Goal: Task Accomplishment & Management: Use online tool/utility

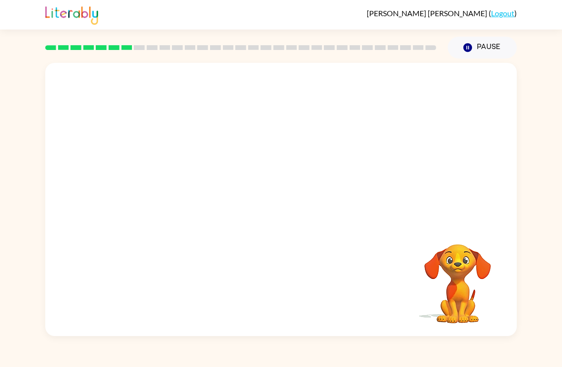
click at [510, 156] on div at bounding box center [280, 143] width 471 height 161
click at [256, 150] on video "Your browser must support playing .mp4 files to use Literably. Please try using…" at bounding box center [280, 143] width 471 height 161
click at [284, 164] on video "Your browser must support playing .mp4 files to use Literably. Please try using…" at bounding box center [280, 143] width 471 height 161
click at [309, 177] on video "Your browser must support playing .mp4 files to use Literably. Please try using…" at bounding box center [280, 143] width 471 height 161
click at [300, 186] on video "Your browser must support playing .mp4 files to use Literably. Please try using…" at bounding box center [280, 143] width 471 height 161
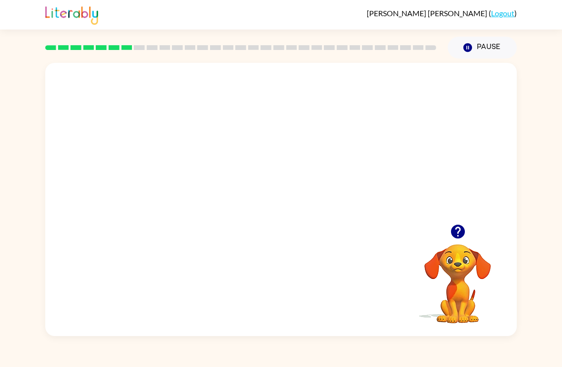
click at [337, 149] on video "Your browser must support playing .mp4 files to use Literably. Please try using…" at bounding box center [280, 143] width 471 height 161
click at [328, 162] on video "Your browser must support playing .mp4 files to use Literably. Please try using…" at bounding box center [280, 143] width 471 height 161
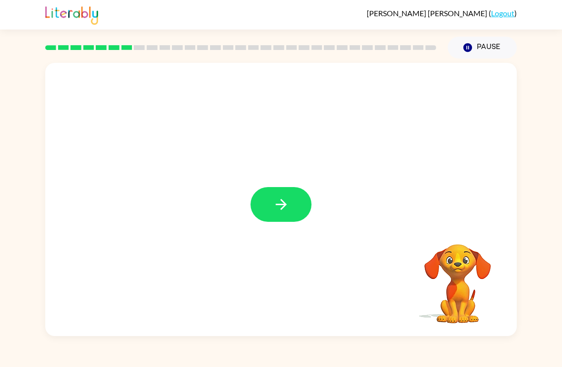
click at [269, 195] on button "button" at bounding box center [280, 204] width 61 height 35
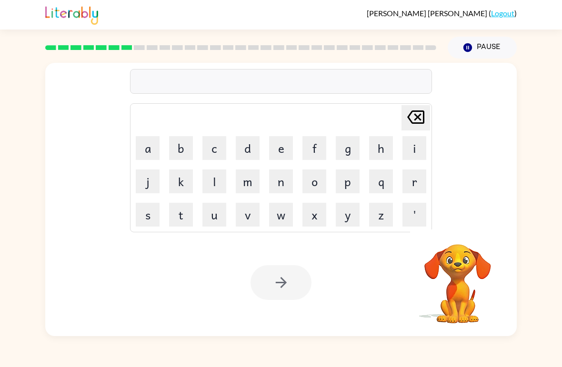
click at [178, 220] on button "t" at bounding box center [181, 215] width 24 height 24
click at [411, 146] on button "i" at bounding box center [414, 148] width 24 height 24
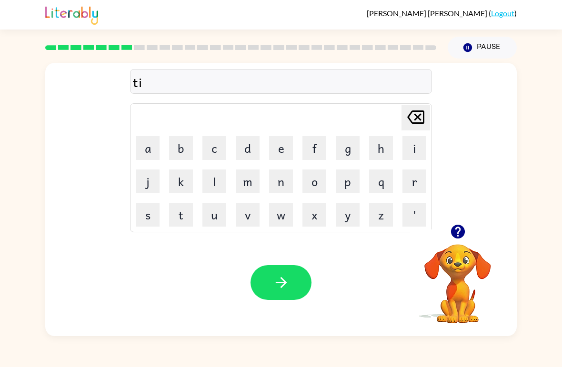
click at [214, 157] on button "c" at bounding box center [214, 148] width 24 height 24
click at [180, 184] on button "k" at bounding box center [181, 182] width 24 height 24
click at [207, 177] on button "l" at bounding box center [214, 182] width 24 height 24
click at [279, 146] on button "e" at bounding box center [281, 148] width 24 height 24
click at [270, 290] on button "button" at bounding box center [280, 282] width 61 height 35
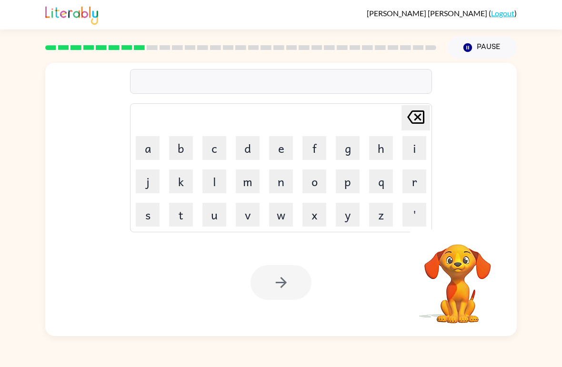
click at [153, 209] on button "s" at bounding box center [148, 215] width 24 height 24
click at [349, 180] on button "p" at bounding box center [348, 182] width 24 height 24
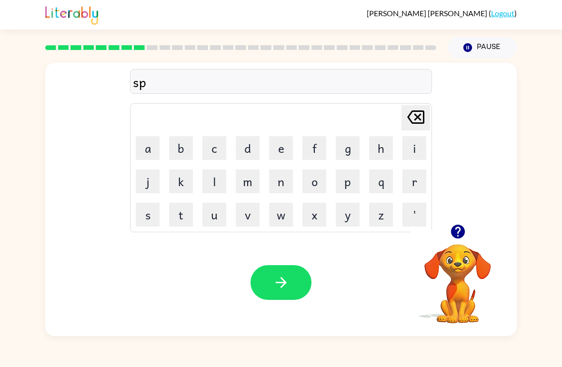
click at [281, 150] on button "e" at bounding box center [281, 148] width 24 height 24
click at [216, 146] on button "c" at bounding box center [214, 148] width 24 height 24
click at [456, 234] on icon "button" at bounding box center [457, 232] width 14 height 14
click at [175, 215] on button "t" at bounding box center [181, 215] width 24 height 24
click at [154, 145] on button "a" at bounding box center [148, 148] width 24 height 24
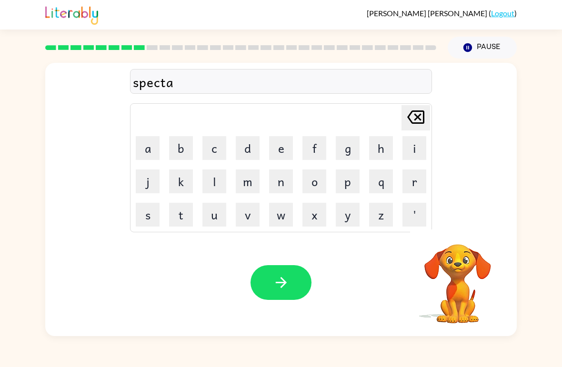
click at [214, 142] on button "c" at bounding box center [214, 148] width 24 height 24
click at [218, 181] on button "l" at bounding box center [214, 182] width 24 height 24
click at [280, 155] on button "e" at bounding box center [281, 148] width 24 height 24
click at [290, 268] on button "button" at bounding box center [280, 282] width 61 height 35
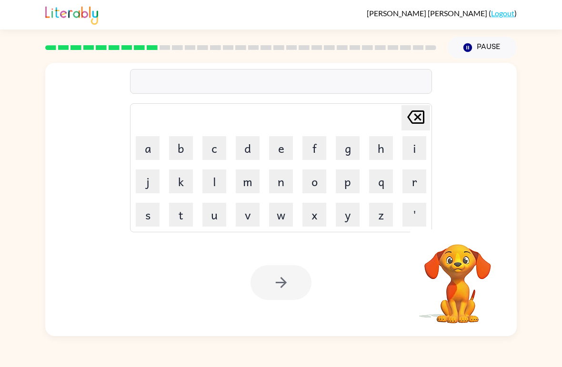
click at [414, 187] on button "r" at bounding box center [414, 182] width 24 height 24
click at [273, 144] on button "e" at bounding box center [281, 148] width 24 height 24
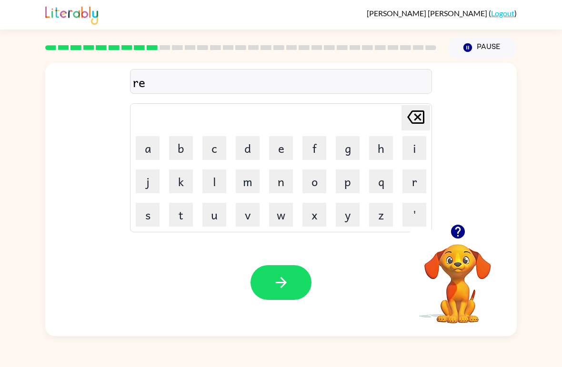
click at [316, 183] on button "o" at bounding box center [314, 182] width 24 height 24
click at [414, 183] on button "r" at bounding box center [414, 182] width 24 height 24
click at [282, 141] on button "e" at bounding box center [281, 148] width 24 height 24
click at [150, 215] on button "s" at bounding box center [148, 215] width 24 height 24
click at [184, 217] on button "t" at bounding box center [181, 215] width 24 height 24
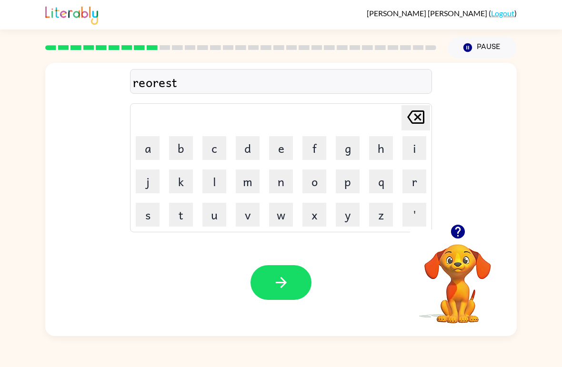
click at [421, 107] on icon "[PERSON_NAME] last character input" at bounding box center [415, 117] width 23 height 23
click at [420, 105] on table "[PERSON_NAME] last character input a b c d e f g h i j k l m n o p q r s t u v …" at bounding box center [280, 168] width 301 height 128
click at [414, 119] on icon "[PERSON_NAME] last character input" at bounding box center [415, 117] width 23 height 23
click at [416, 122] on icon "[PERSON_NAME] last character input" at bounding box center [415, 117] width 23 height 23
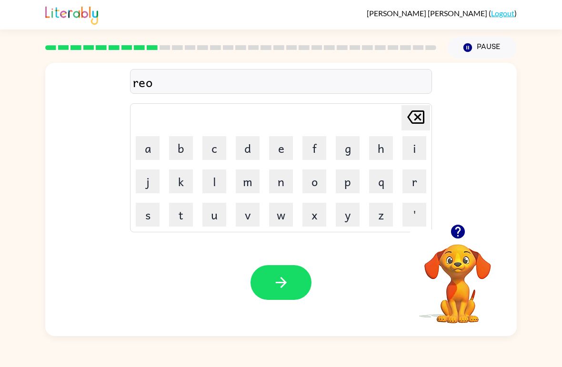
click at [416, 117] on icon "[PERSON_NAME] last character input" at bounding box center [415, 117] width 23 height 23
click at [320, 147] on button "f" at bounding box center [314, 148] width 24 height 24
click at [320, 180] on button "o" at bounding box center [314, 182] width 24 height 24
click at [416, 181] on button "r" at bounding box center [414, 182] width 24 height 24
click at [280, 148] on button "e" at bounding box center [281, 148] width 24 height 24
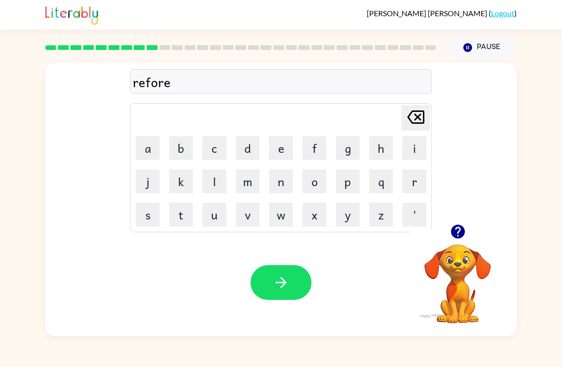
click at [155, 214] on button "s" at bounding box center [148, 215] width 24 height 24
click at [186, 219] on button "t" at bounding box center [181, 215] width 24 height 24
click at [289, 272] on button "button" at bounding box center [280, 282] width 61 height 35
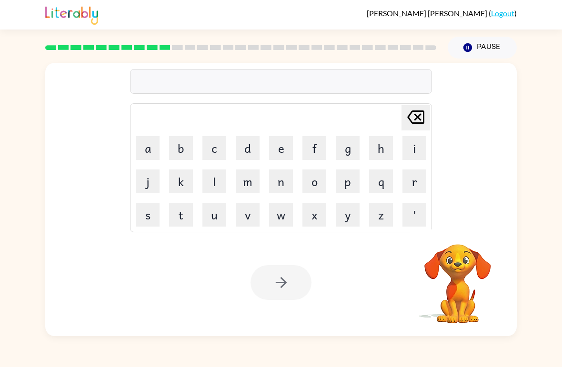
click at [348, 182] on button "p" at bounding box center [348, 182] width 24 height 24
click at [414, 184] on button "r" at bounding box center [414, 182] width 24 height 24
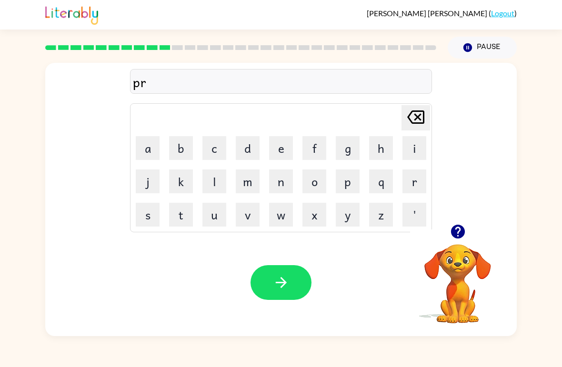
click at [282, 149] on button "e" at bounding box center [281, 148] width 24 height 24
click at [375, 150] on button "h" at bounding box center [381, 148] width 24 height 24
click at [275, 153] on button "e" at bounding box center [281, 148] width 24 height 24
click at [145, 153] on button "a" at bounding box center [148, 148] width 24 height 24
click at [183, 222] on button "t" at bounding box center [181, 215] width 24 height 24
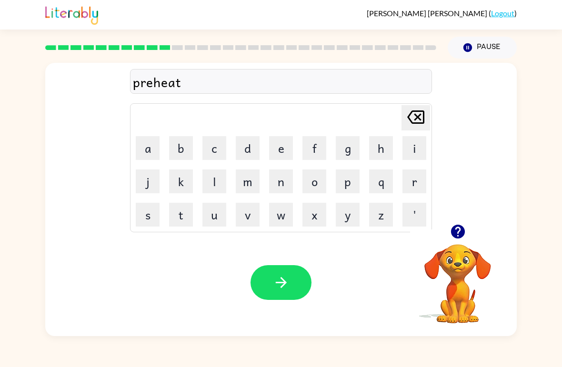
click at [286, 284] on icon "button" at bounding box center [281, 282] width 17 height 17
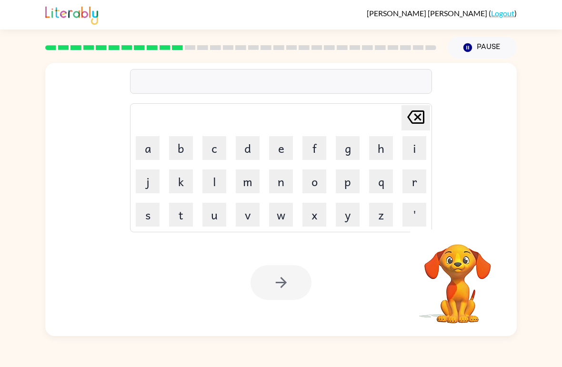
click at [284, 207] on button "w" at bounding box center [281, 215] width 24 height 24
click at [417, 151] on button "i" at bounding box center [414, 148] width 24 height 24
click at [145, 216] on button "s" at bounding box center [148, 215] width 24 height 24
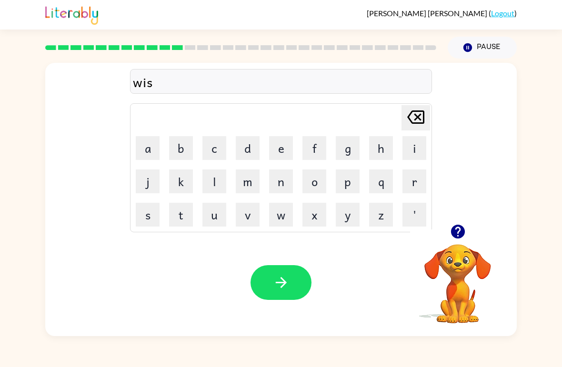
click at [272, 146] on button "e" at bounding box center [281, 148] width 24 height 24
click at [295, 277] on button "button" at bounding box center [280, 282] width 61 height 35
click at [280, 226] on button "w" at bounding box center [281, 215] width 24 height 24
click at [214, 188] on button "l" at bounding box center [214, 182] width 24 height 24
click at [420, 116] on icon at bounding box center [415, 116] width 17 height 13
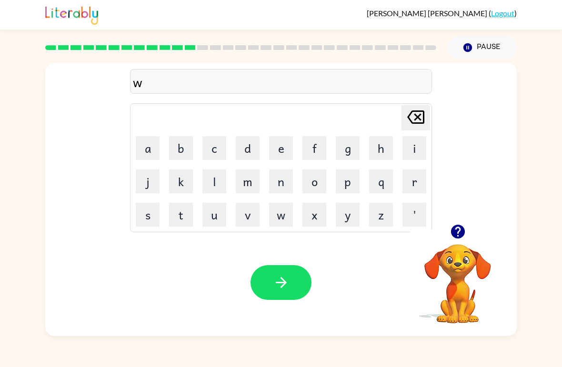
click at [280, 147] on button "e" at bounding box center [281, 148] width 24 height 24
click at [212, 178] on button "l" at bounding box center [214, 182] width 24 height 24
click at [179, 150] on button "b" at bounding box center [181, 148] width 24 height 24
click at [318, 186] on button "o" at bounding box center [314, 182] width 24 height 24
click at [279, 186] on button "n" at bounding box center [281, 182] width 24 height 24
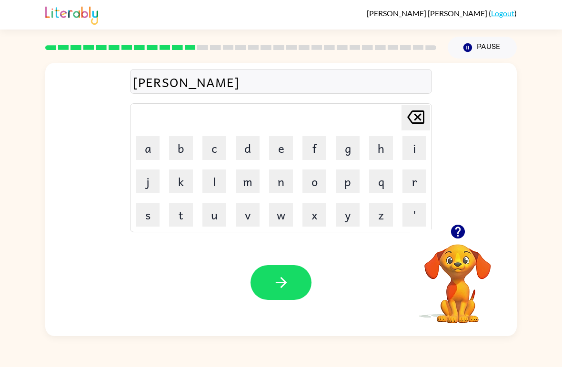
click at [280, 152] on button "e" at bounding box center [281, 148] width 24 height 24
click at [275, 279] on icon "button" at bounding box center [281, 282] width 17 height 17
click at [454, 241] on button "button" at bounding box center [458, 232] width 24 height 24
click at [454, 241] on video "Your browser must support playing .mp4 files to use Literably. Please try using…" at bounding box center [457, 277] width 95 height 95
click at [313, 147] on button "f" at bounding box center [314, 148] width 24 height 24
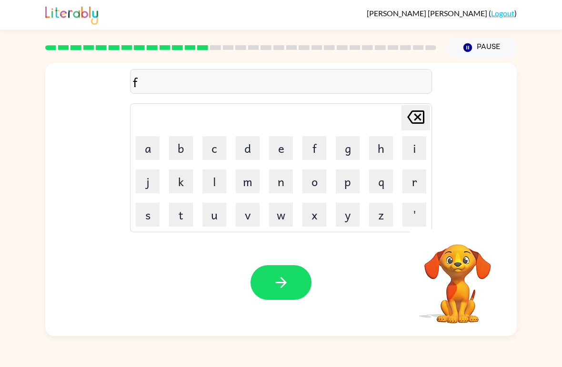
click at [217, 183] on button "l" at bounding box center [214, 182] width 24 height 24
click at [312, 187] on button "o" at bounding box center [314, 182] width 24 height 24
click at [150, 148] on button "a" at bounding box center [148, 148] width 24 height 24
click at [284, 215] on button "w" at bounding box center [281, 215] width 24 height 24
click at [283, 141] on button "e" at bounding box center [281, 148] width 24 height 24
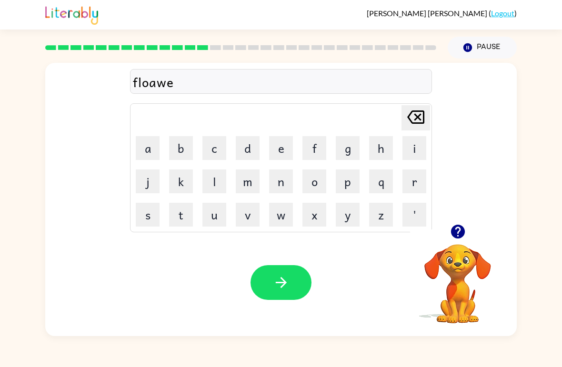
click at [149, 212] on button "s" at bounding box center [148, 215] width 24 height 24
click at [186, 219] on button "t" at bounding box center [181, 215] width 24 height 24
click at [295, 279] on button "button" at bounding box center [280, 282] width 61 height 35
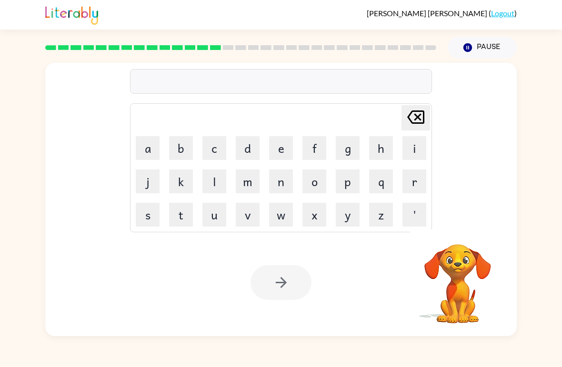
click at [151, 150] on button "a" at bounding box center [148, 148] width 24 height 24
click at [279, 144] on button "e" at bounding box center [281, 148] width 24 height 24
click at [345, 179] on button "p" at bounding box center [348, 182] width 24 height 24
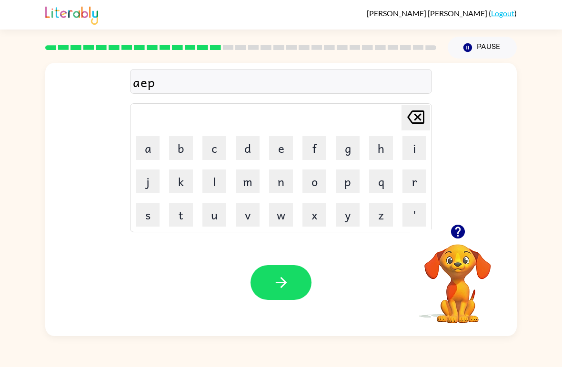
click at [411, 183] on button "r" at bounding box center [414, 182] width 24 height 24
click at [289, 148] on button "e" at bounding box center [281, 148] width 24 height 24
click at [277, 183] on button "n" at bounding box center [281, 182] width 24 height 24
click at [281, 270] on button "button" at bounding box center [280, 282] width 61 height 35
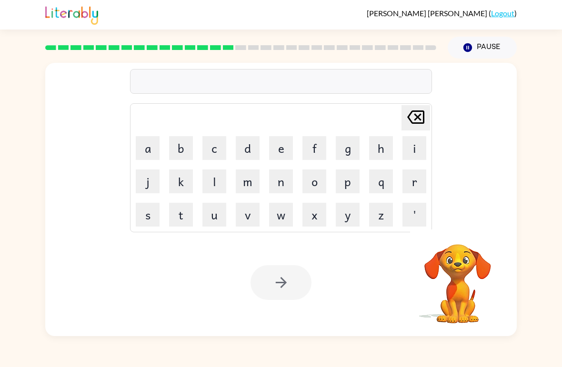
click at [279, 217] on button "w" at bounding box center [281, 215] width 24 height 24
click at [420, 115] on icon at bounding box center [415, 116] width 17 height 13
click at [347, 180] on button "p" at bounding box center [348, 182] width 24 height 24
click at [312, 186] on button "o" at bounding box center [314, 182] width 24 height 24
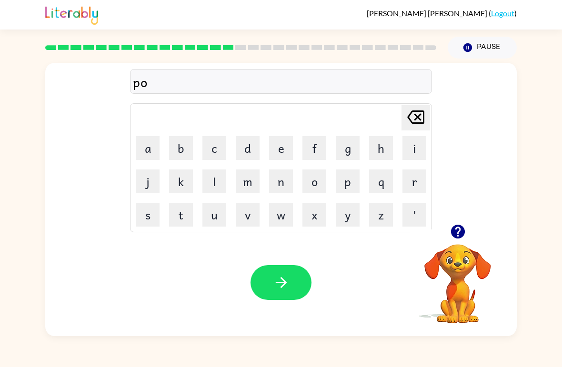
click at [416, 180] on button "r" at bounding box center [414, 182] width 24 height 24
click at [209, 142] on button "c" at bounding box center [214, 148] width 24 height 24
click at [373, 150] on button "h" at bounding box center [381, 148] width 24 height 24
click at [275, 288] on icon "button" at bounding box center [281, 282] width 17 height 17
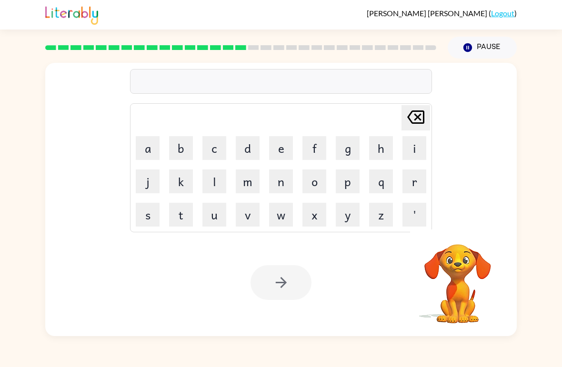
click at [282, 218] on button "w" at bounding box center [281, 215] width 24 height 24
click at [151, 150] on button "a" at bounding box center [148, 148] width 24 height 24
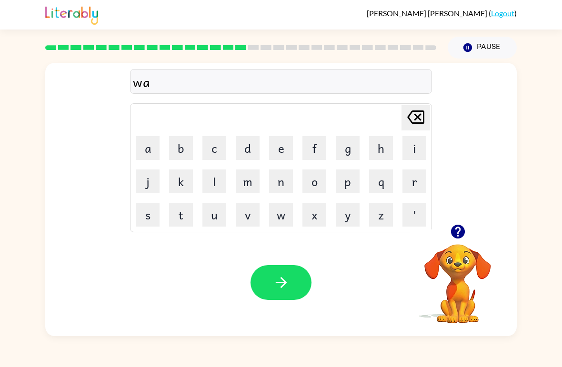
click at [336, 147] on button "g" at bounding box center [348, 148] width 24 height 24
click at [290, 287] on button "button" at bounding box center [280, 282] width 61 height 35
click at [462, 233] on icon "button" at bounding box center [457, 232] width 14 height 14
click at [245, 144] on button "d" at bounding box center [248, 148] width 24 height 24
click at [416, 182] on button "r" at bounding box center [414, 182] width 24 height 24
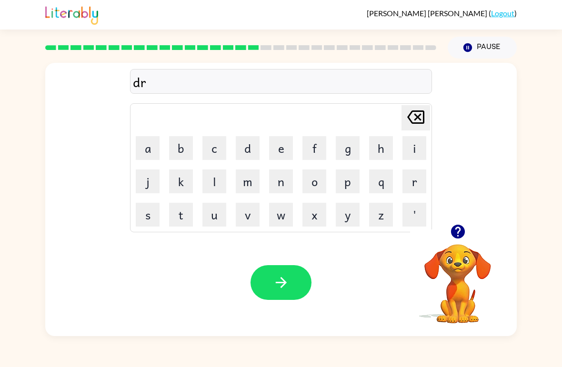
click at [317, 184] on button "o" at bounding box center [314, 182] width 24 height 24
click at [247, 185] on button "m" at bounding box center [248, 182] width 24 height 24
click at [281, 147] on button "e" at bounding box center [281, 148] width 24 height 24
click at [416, 181] on button "r" at bounding box center [414, 182] width 24 height 24
click at [282, 297] on button "button" at bounding box center [280, 282] width 61 height 35
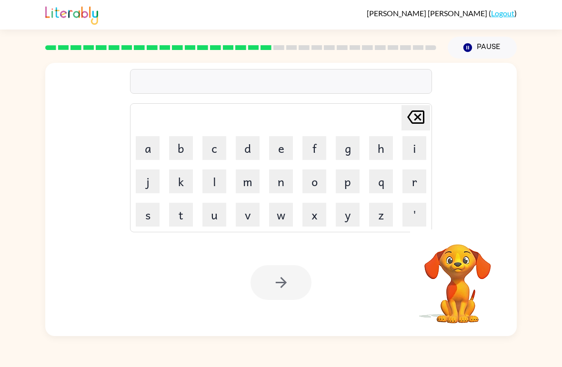
click at [281, 18] on div "[PERSON_NAME] ( Logout )" at bounding box center [280, 15] width 471 height 30
click at [316, 144] on button "f" at bounding box center [314, 148] width 24 height 24
click at [147, 154] on button "a" at bounding box center [148, 148] width 24 height 24
click at [259, 180] on button "m" at bounding box center [248, 182] width 24 height 24
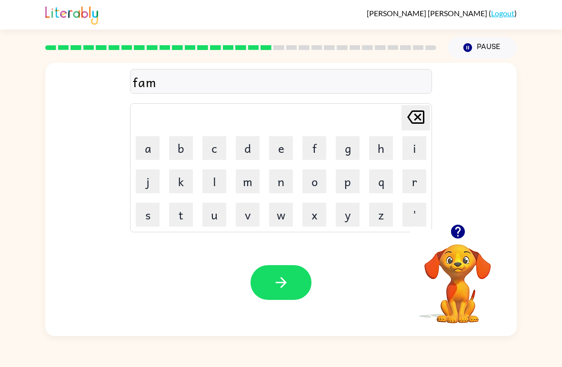
click at [410, 147] on button "i" at bounding box center [414, 148] width 24 height 24
click at [212, 176] on button "l" at bounding box center [214, 182] width 24 height 24
click at [412, 146] on button "i" at bounding box center [414, 148] width 24 height 24
click at [274, 146] on button "e" at bounding box center [281, 148] width 24 height 24
click at [142, 214] on button "s" at bounding box center [148, 215] width 24 height 24
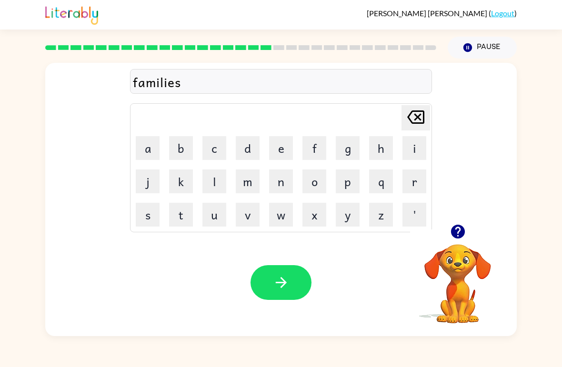
click at [305, 279] on button "button" at bounding box center [280, 282] width 61 height 35
click at [248, 151] on button "d" at bounding box center [248, 148] width 24 height 24
click at [273, 151] on button "e" at bounding box center [281, 148] width 24 height 24
click at [187, 181] on button "k" at bounding box center [181, 182] width 24 height 24
click at [159, 151] on button "a" at bounding box center [148, 148] width 24 height 24
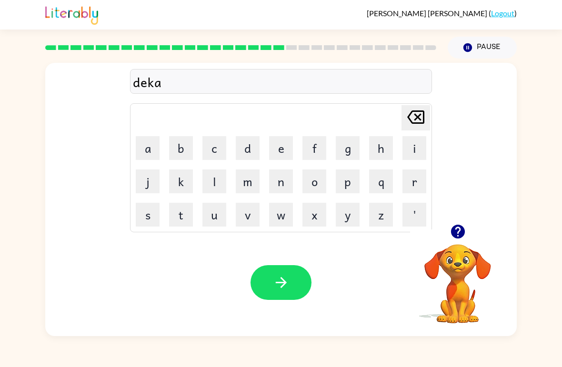
click at [354, 220] on button "y" at bounding box center [348, 215] width 24 height 24
click at [267, 291] on button "button" at bounding box center [280, 282] width 61 height 35
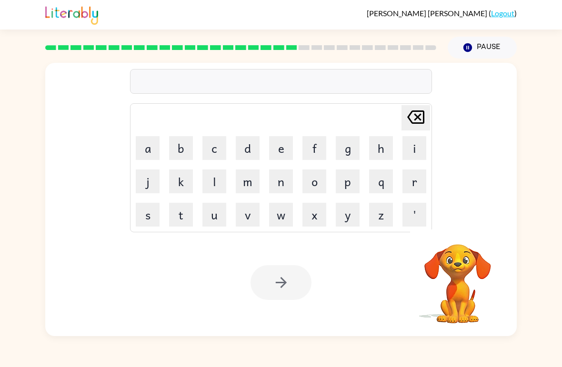
click at [348, 150] on button "g" at bounding box center [348, 148] width 24 height 24
click at [149, 150] on button "a" at bounding box center [148, 148] width 24 height 24
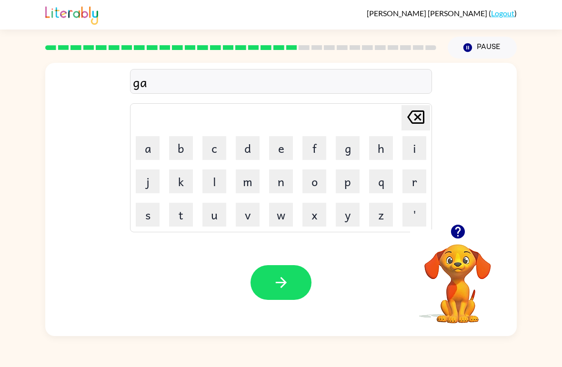
click at [243, 213] on button "v" at bounding box center [248, 215] width 24 height 24
click at [290, 149] on button "e" at bounding box center [281, 148] width 24 height 24
click at [409, 184] on button "r" at bounding box center [414, 182] width 24 height 24
click at [287, 137] on button "e" at bounding box center [281, 148] width 24 height 24
click at [248, 147] on button "d" at bounding box center [248, 148] width 24 height 24
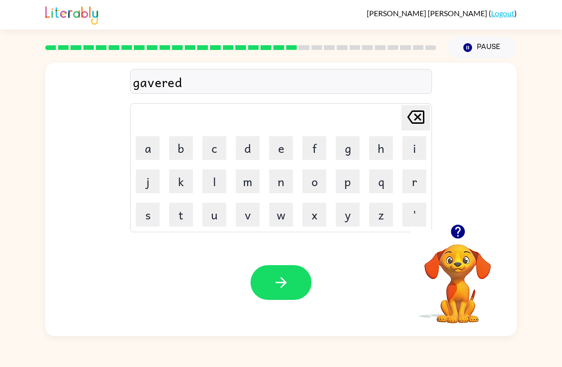
click at [277, 270] on button "button" at bounding box center [280, 282] width 61 height 35
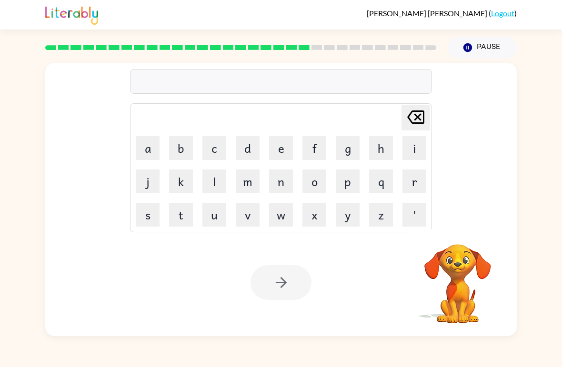
click at [349, 184] on button "p" at bounding box center [348, 182] width 24 height 24
click at [152, 205] on button "s" at bounding box center [148, 215] width 24 height 24
click at [278, 149] on button "e" at bounding box center [281, 148] width 24 height 24
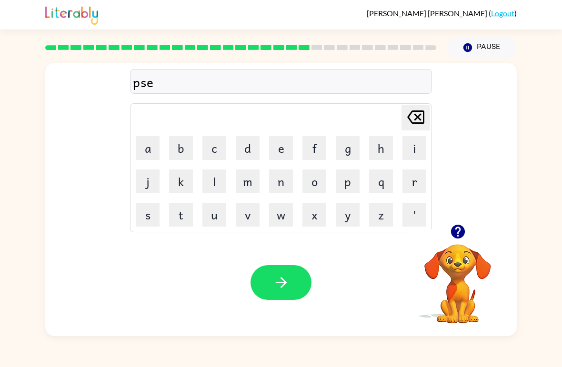
click at [214, 155] on button "c" at bounding box center [214, 148] width 24 height 24
click at [414, 148] on button "i" at bounding box center [414, 148] width 24 height 24
click at [145, 207] on button "s" at bounding box center [148, 215] width 24 height 24
click at [277, 152] on button "e" at bounding box center [281, 148] width 24 height 24
click at [215, 178] on button "l" at bounding box center [214, 182] width 24 height 24
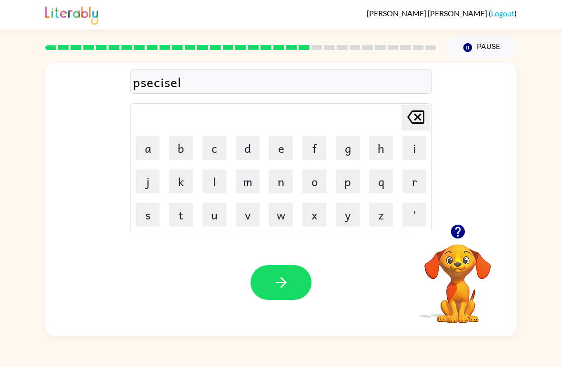
click at [347, 213] on button "y" at bounding box center [348, 215] width 24 height 24
click at [274, 283] on icon "button" at bounding box center [281, 282] width 17 height 17
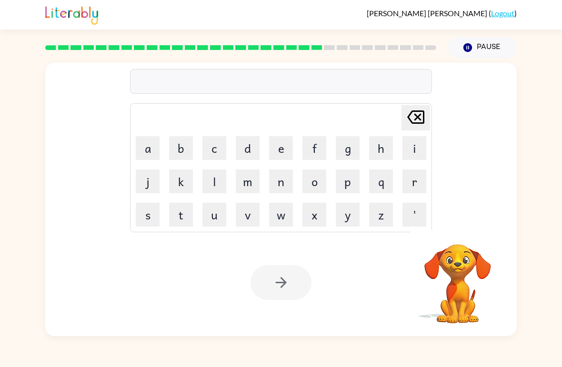
click at [155, 216] on button "s" at bounding box center [148, 215] width 24 height 24
click at [179, 213] on button "t" at bounding box center [181, 215] width 24 height 24
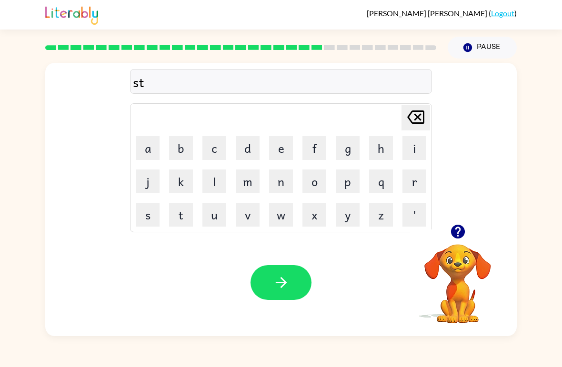
click at [414, 188] on button "r" at bounding box center [414, 182] width 24 height 24
click at [276, 154] on button "e" at bounding box center [281, 148] width 24 height 24
click at [275, 154] on button "e" at bounding box center [281, 148] width 24 height 24
click at [174, 218] on button "t" at bounding box center [181, 215] width 24 height 24
click at [457, 234] on icon "button" at bounding box center [457, 232] width 14 height 14
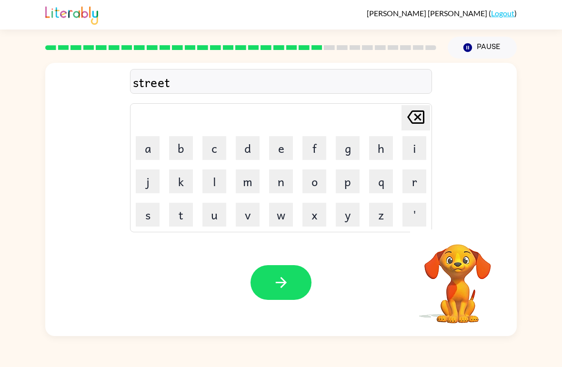
click at [213, 144] on button "c" at bounding box center [214, 148] width 24 height 24
click at [147, 146] on button "a" at bounding box center [148, 148] width 24 height 24
click at [407, 192] on button "r" at bounding box center [414, 182] width 24 height 24
click at [282, 285] on icon "button" at bounding box center [281, 282] width 17 height 17
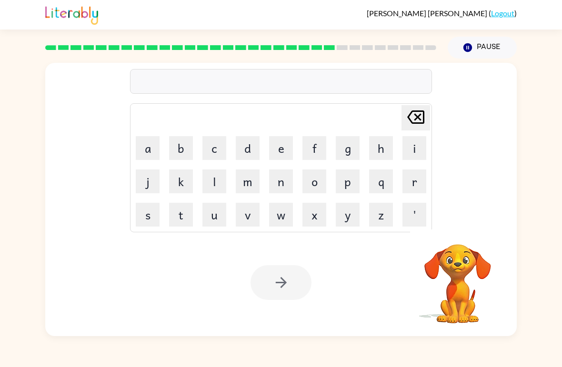
click at [345, 148] on button "g" at bounding box center [348, 148] width 24 height 24
click at [418, 144] on button "i" at bounding box center [414, 148] width 24 height 24
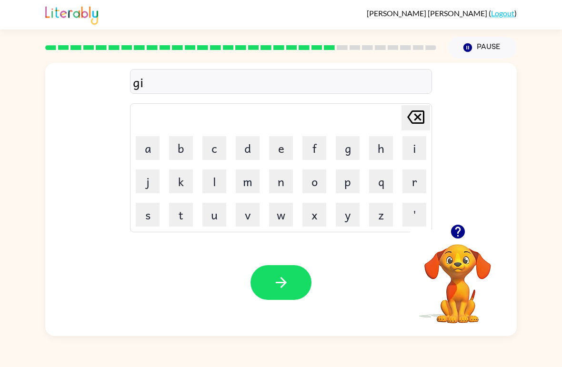
click at [281, 191] on button "n" at bounding box center [281, 182] width 24 height 24
click at [346, 153] on button "g" at bounding box center [348, 148] width 24 height 24
click at [280, 154] on button "e" at bounding box center [281, 148] width 24 height 24
click at [403, 188] on button "r" at bounding box center [414, 182] width 24 height 24
click at [282, 282] on icon "button" at bounding box center [281, 282] width 17 height 17
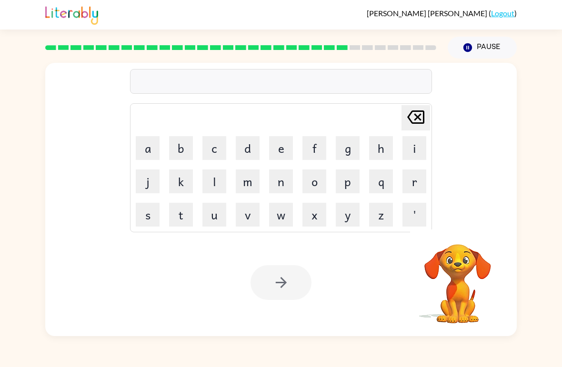
click at [216, 142] on button "c" at bounding box center [214, 148] width 24 height 24
click at [316, 179] on button "o" at bounding box center [314, 182] width 24 height 24
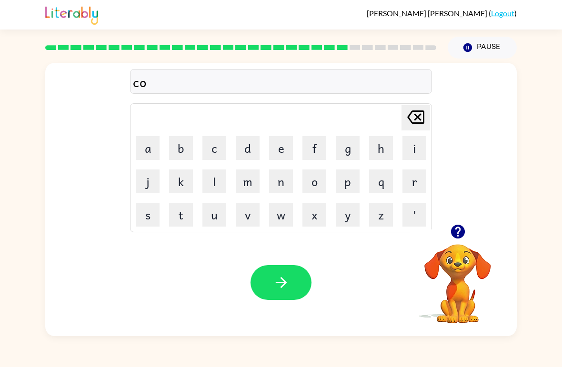
click at [281, 184] on button "n" at bounding box center [281, 182] width 24 height 24
click at [219, 145] on button "c" at bounding box center [214, 148] width 24 height 24
click at [211, 182] on button "l" at bounding box center [214, 182] width 24 height 24
click at [213, 212] on button "u" at bounding box center [214, 215] width 24 height 24
click at [244, 154] on button "d" at bounding box center [248, 148] width 24 height 24
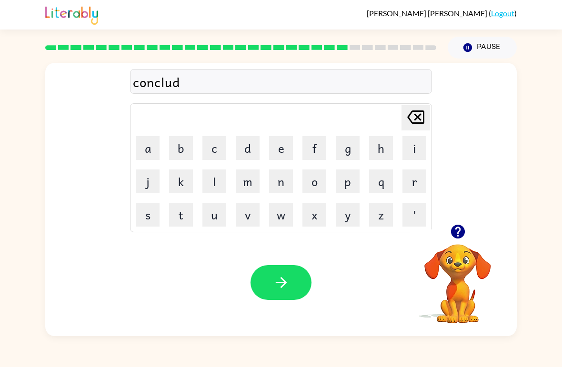
click at [287, 149] on button "e" at bounding box center [281, 148] width 24 height 24
click at [249, 152] on button "d" at bounding box center [248, 148] width 24 height 24
click at [266, 275] on button "button" at bounding box center [280, 282] width 61 height 35
click at [222, 148] on button "c" at bounding box center [214, 148] width 24 height 24
click at [141, 145] on button "a" at bounding box center [148, 148] width 24 height 24
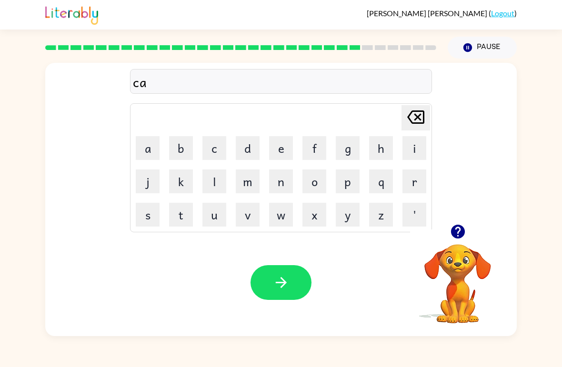
click at [180, 212] on button "t" at bounding box center [181, 215] width 24 height 24
click at [323, 140] on button "f" at bounding box center [314, 148] width 24 height 24
click at [402, 150] on button "i" at bounding box center [414, 148] width 24 height 24
click at [143, 211] on button "s" at bounding box center [148, 215] width 24 height 24
click at [384, 146] on button "h" at bounding box center [381, 148] width 24 height 24
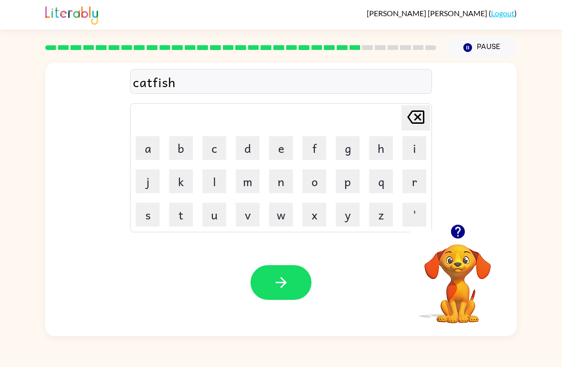
click at [283, 269] on button "button" at bounding box center [280, 282] width 61 height 35
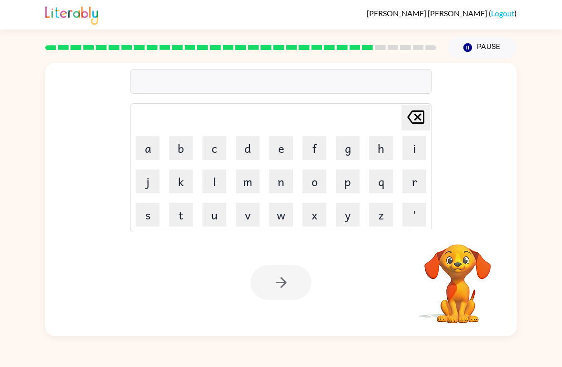
click at [312, 185] on button "o" at bounding box center [314, 182] width 24 height 24
click at [250, 208] on button "v" at bounding box center [248, 215] width 24 height 24
click at [281, 155] on button "e" at bounding box center [281, 148] width 24 height 24
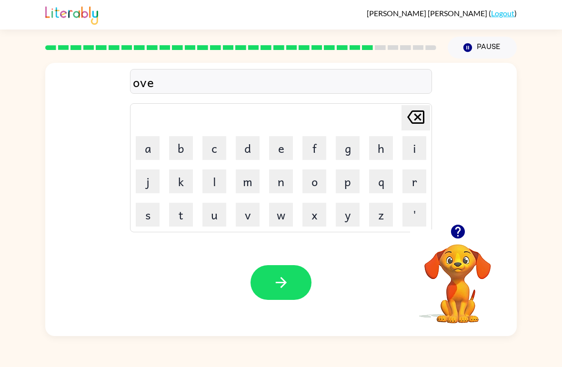
click at [412, 188] on button "r" at bounding box center [414, 182] width 24 height 24
click at [184, 209] on button "t" at bounding box center [181, 215] width 24 height 24
click at [412, 153] on button "i" at bounding box center [414, 148] width 24 height 24
click at [245, 189] on button "m" at bounding box center [248, 182] width 24 height 24
click at [283, 153] on button "e" at bounding box center [281, 148] width 24 height 24
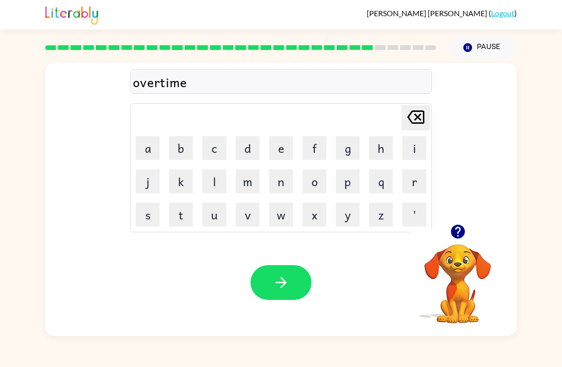
click at [274, 279] on icon "button" at bounding box center [281, 282] width 17 height 17
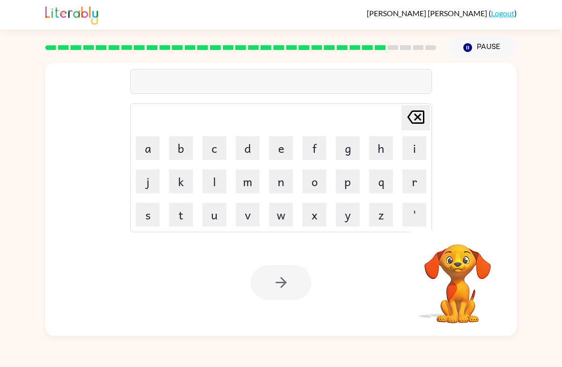
click at [348, 150] on button "g" at bounding box center [348, 148] width 24 height 24
click at [212, 188] on button "l" at bounding box center [214, 182] width 24 height 24
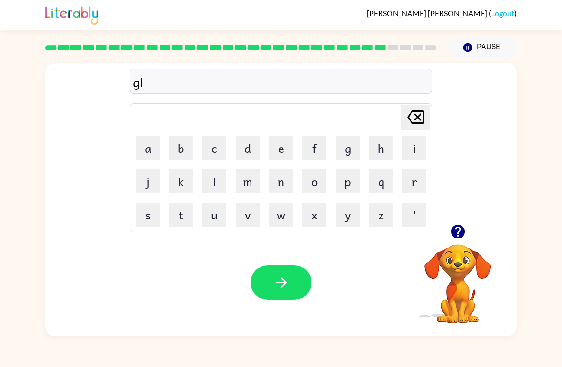
click at [318, 182] on button "o" at bounding box center [314, 182] width 24 height 24
click at [278, 200] on td "w" at bounding box center [281, 215] width 32 height 32
click at [287, 218] on button "w" at bounding box center [281, 215] width 24 height 24
click at [287, 269] on button "button" at bounding box center [280, 282] width 61 height 35
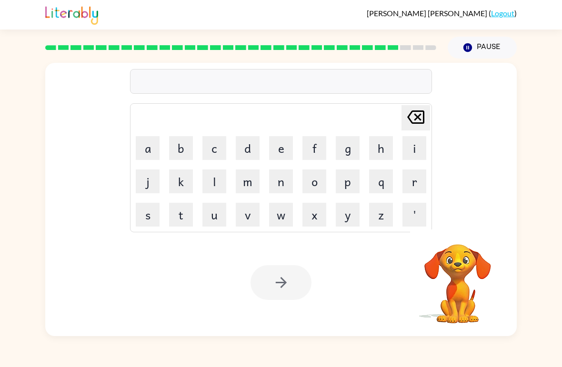
click at [279, 217] on button "w" at bounding box center [281, 215] width 24 height 24
click at [407, 146] on button "i" at bounding box center [414, 148] width 24 height 24
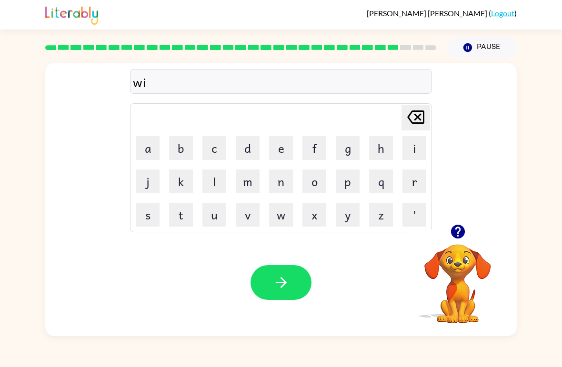
click at [346, 181] on button "p" at bounding box center [348, 182] width 24 height 24
click at [289, 147] on button "e" at bounding box center [281, 148] width 24 height 24
click at [346, 154] on button "g" at bounding box center [348, 148] width 24 height 24
click at [420, 112] on icon at bounding box center [415, 116] width 17 height 13
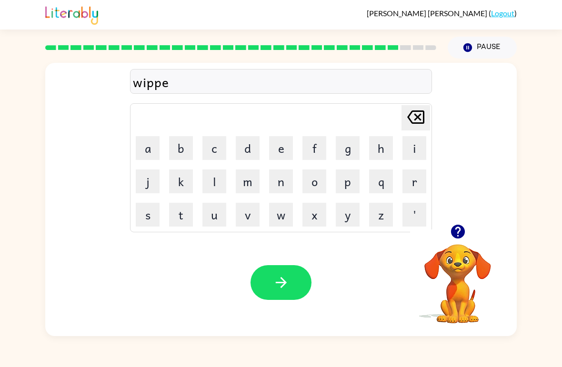
click at [243, 153] on button "d" at bounding box center [248, 148] width 24 height 24
click at [278, 299] on button "button" at bounding box center [280, 282] width 61 height 35
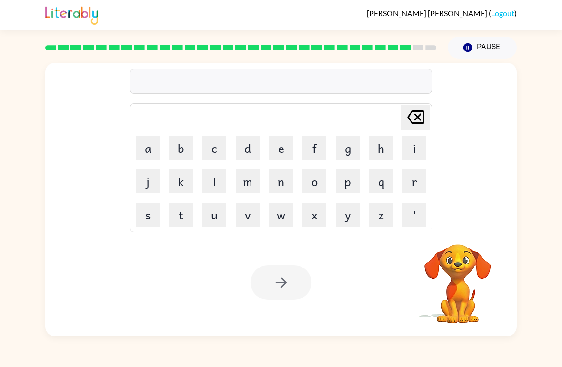
click at [144, 154] on button "a" at bounding box center [148, 148] width 24 height 24
click at [145, 214] on button "s" at bounding box center [148, 215] width 24 height 24
click at [176, 208] on button "t" at bounding box center [181, 215] width 24 height 24
click at [284, 151] on button "e" at bounding box center [281, 148] width 24 height 24
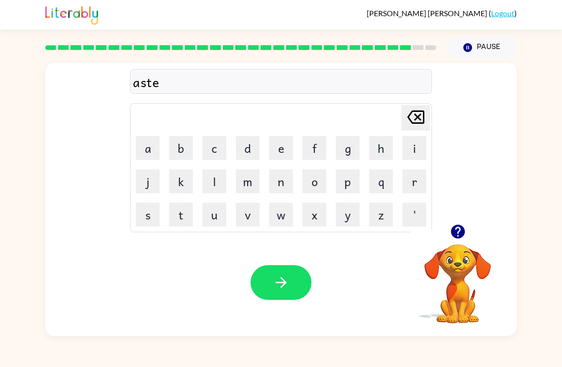
click at [417, 179] on button "r" at bounding box center [414, 182] width 24 height 24
click at [313, 184] on button "o" at bounding box center [314, 182] width 24 height 24
click at [428, 135] on td "i" at bounding box center [414, 148] width 32 height 32
click at [249, 147] on button "d" at bounding box center [248, 148] width 24 height 24
click at [290, 281] on button "button" at bounding box center [280, 282] width 61 height 35
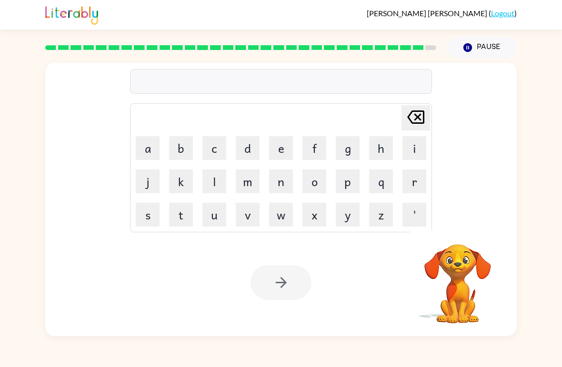
click at [40, 3] on div "[PERSON_NAME] ( Logout )" at bounding box center [281, 15] width 562 height 30
click at [22, 84] on div "[PERSON_NAME] last character input a b c d e f g h i j k l m n o p q r s t u v …" at bounding box center [281, 198] width 562 height 278
click at [250, 184] on button "m" at bounding box center [248, 182] width 24 height 24
click at [145, 148] on button "a" at bounding box center [148, 148] width 24 height 24
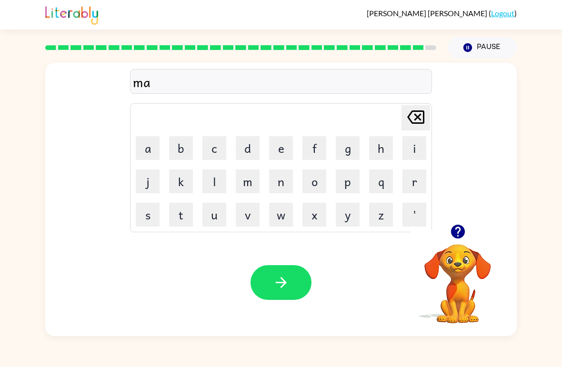
click at [141, 217] on button "s" at bounding box center [148, 215] width 24 height 24
click at [177, 217] on button "t" at bounding box center [181, 215] width 24 height 24
click at [276, 152] on button "e" at bounding box center [281, 148] width 24 height 24
click at [409, 190] on button "r" at bounding box center [414, 182] width 24 height 24
click at [346, 180] on button "p" at bounding box center [348, 182] width 24 height 24
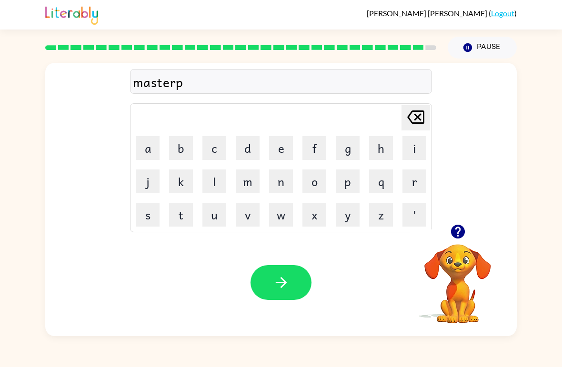
click at [414, 146] on button "i" at bounding box center [414, 148] width 24 height 24
click at [280, 147] on button "e" at bounding box center [281, 148] width 24 height 24
click at [205, 159] on button "c" at bounding box center [214, 148] width 24 height 24
click at [274, 153] on button "e" at bounding box center [281, 148] width 24 height 24
click at [290, 278] on button "button" at bounding box center [280, 282] width 61 height 35
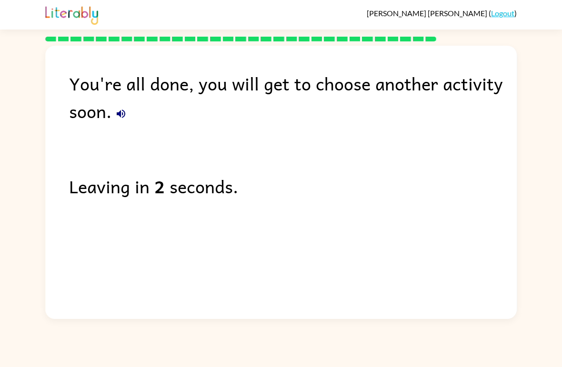
click at [120, 123] on button "button" at bounding box center [120, 113] width 19 height 19
